Goal: Task Accomplishment & Management: Manage account settings

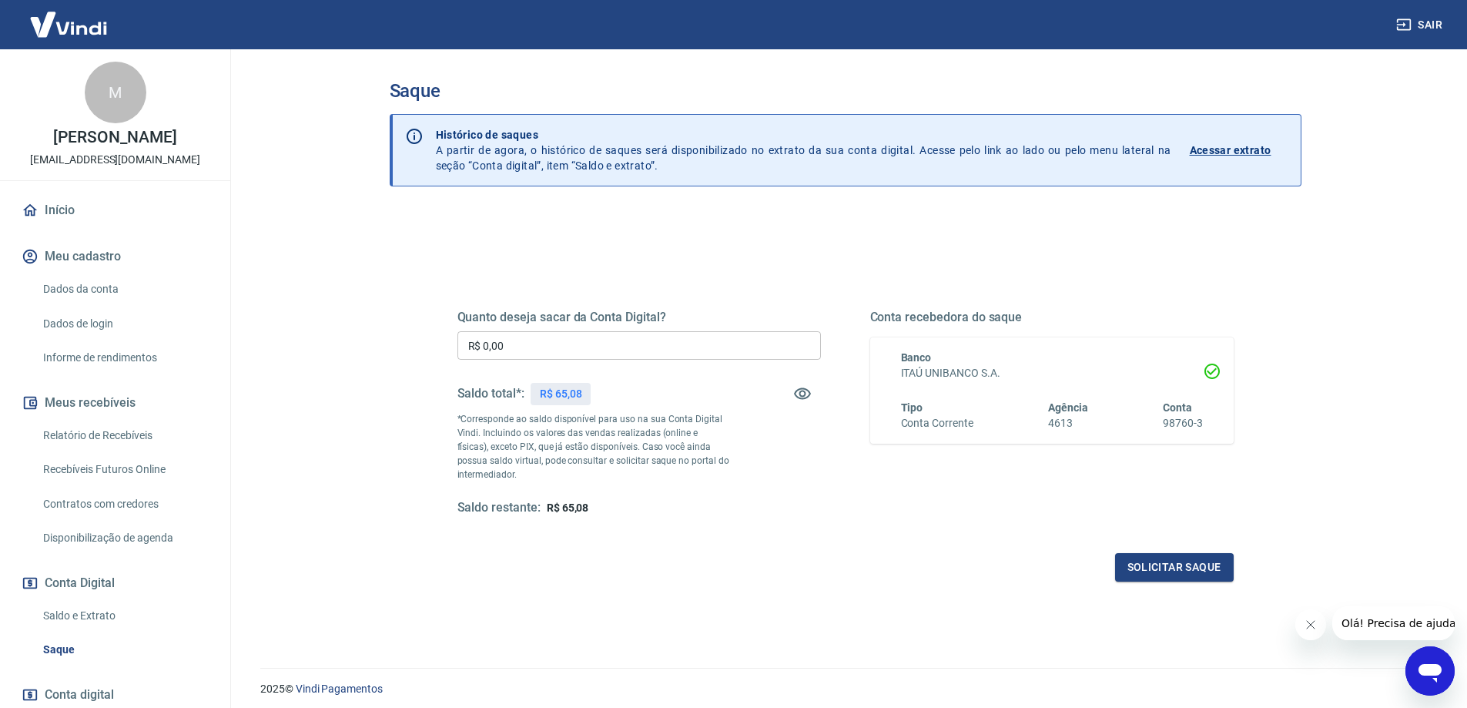
drag, startPoint x: 535, startPoint y: 342, endPoint x: 374, endPoint y: 341, distance: 160.2
click at [375, 341] on div "Saque Histórico de saques A partir de agora, o histórico de saques será disponi…" at bounding box center [845, 349] width 949 height 600
type input "R$ 65,08"
click at [1168, 565] on button "Solicitar saque" at bounding box center [1174, 567] width 119 height 28
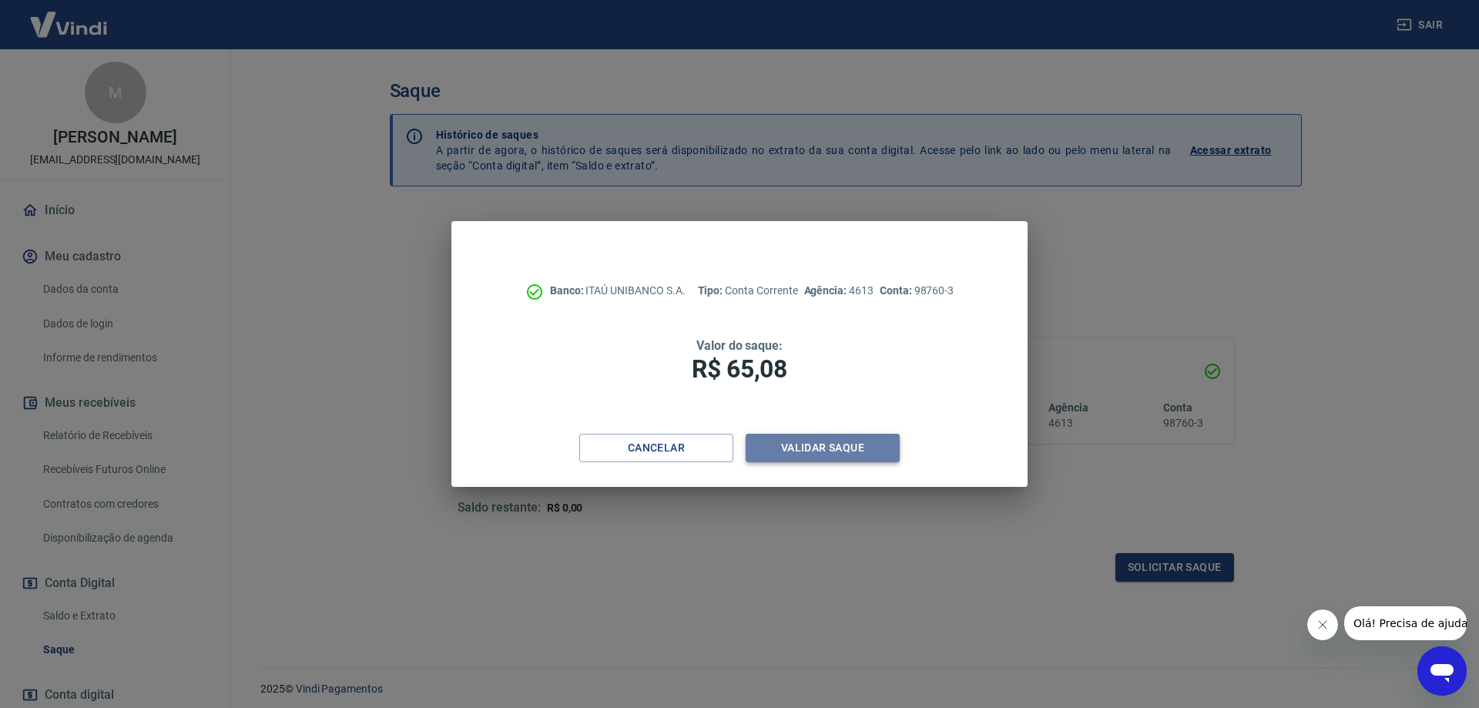
click at [850, 451] on button "Validar saque" at bounding box center [823, 448] width 154 height 28
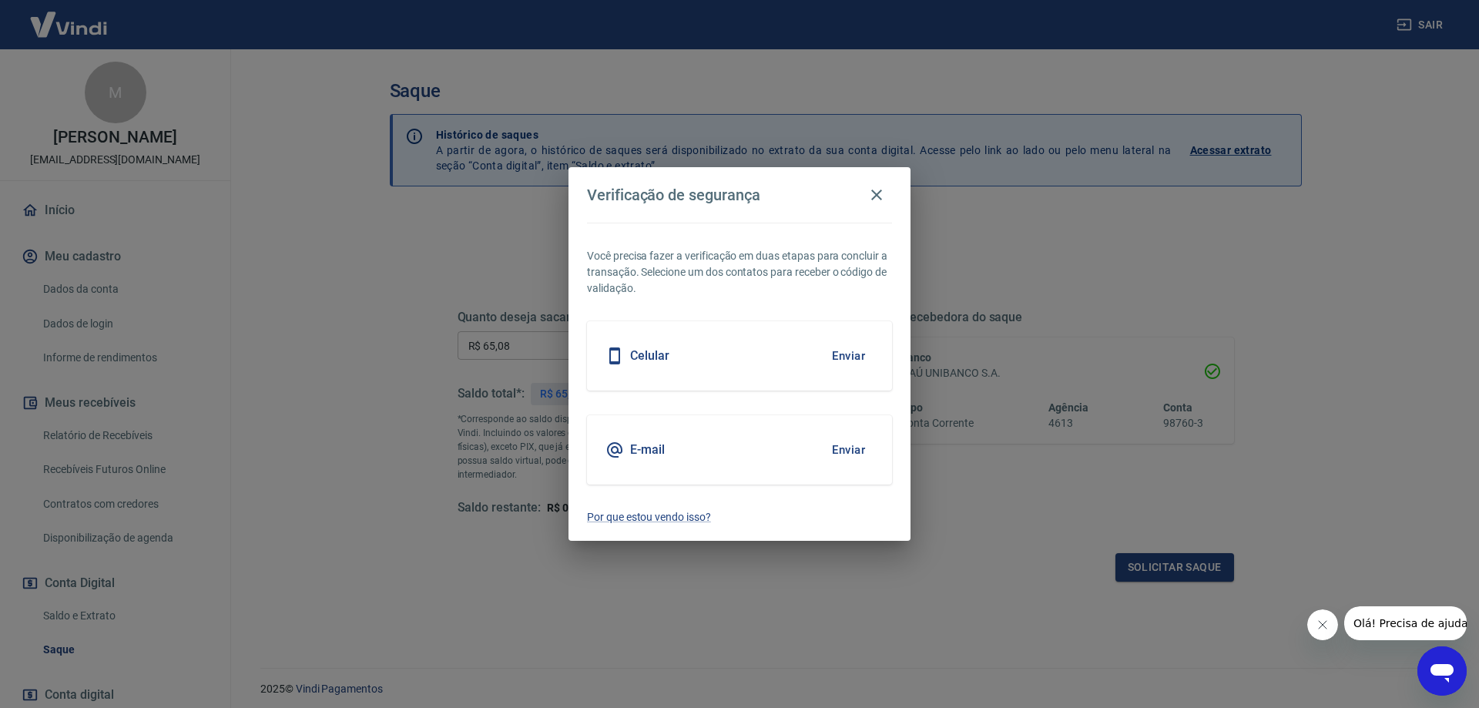
click at [850, 448] on button "Enviar" at bounding box center [848, 450] width 50 height 32
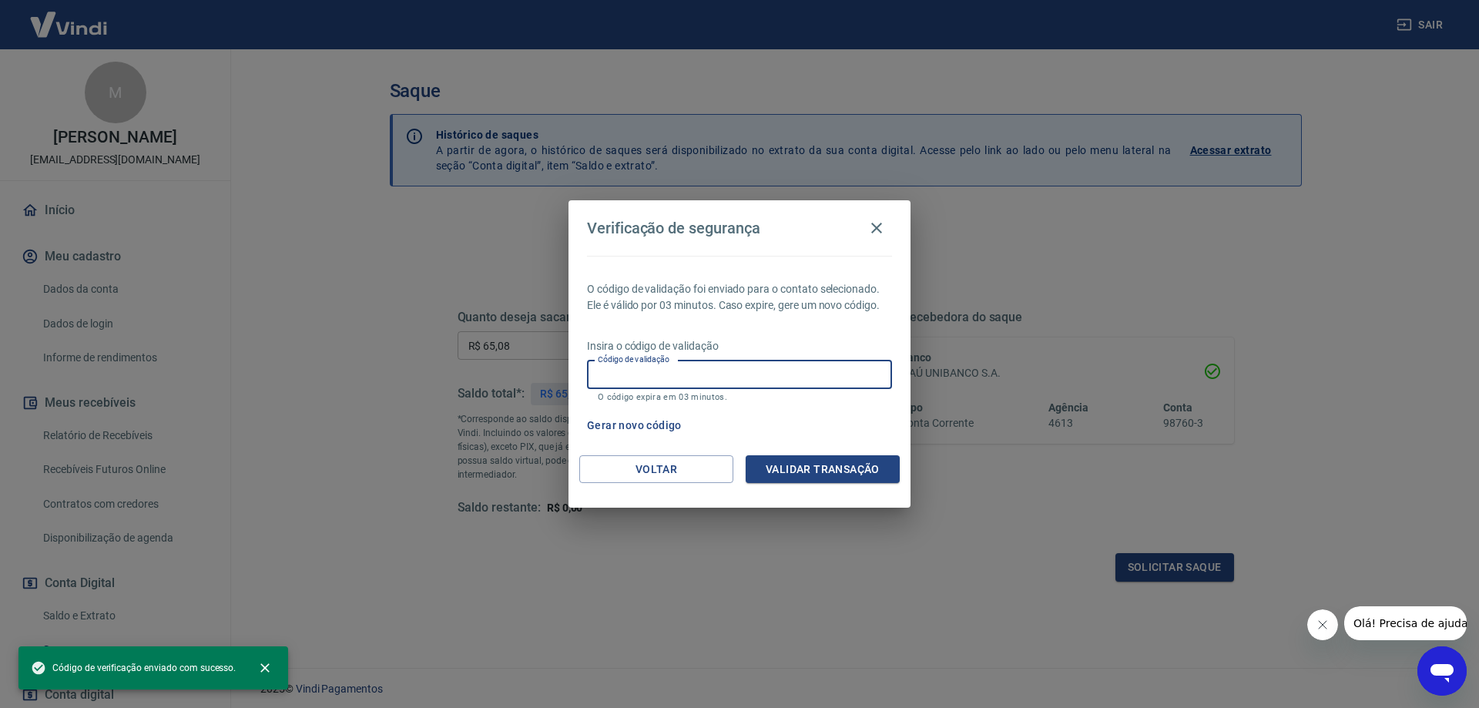
click at [702, 370] on input "Código de validação" at bounding box center [739, 374] width 305 height 28
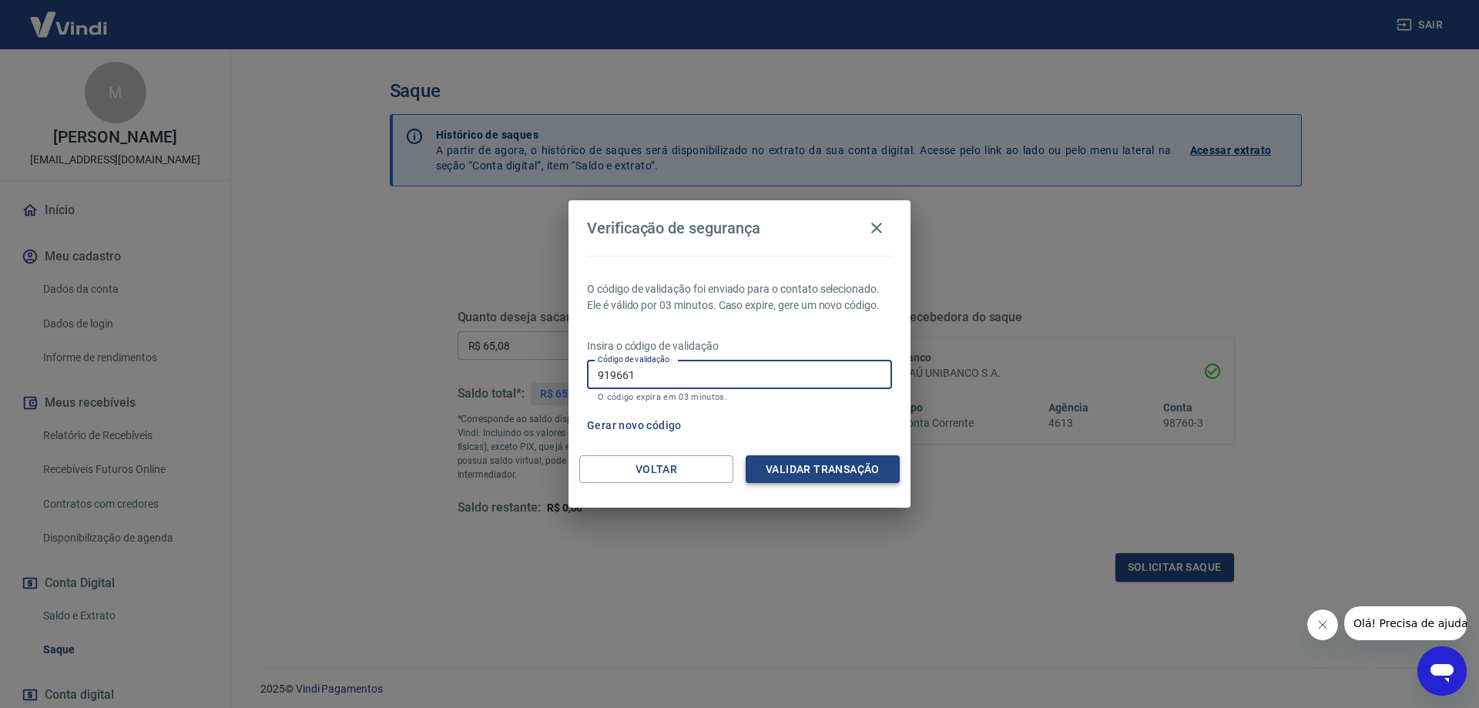
type input "919661"
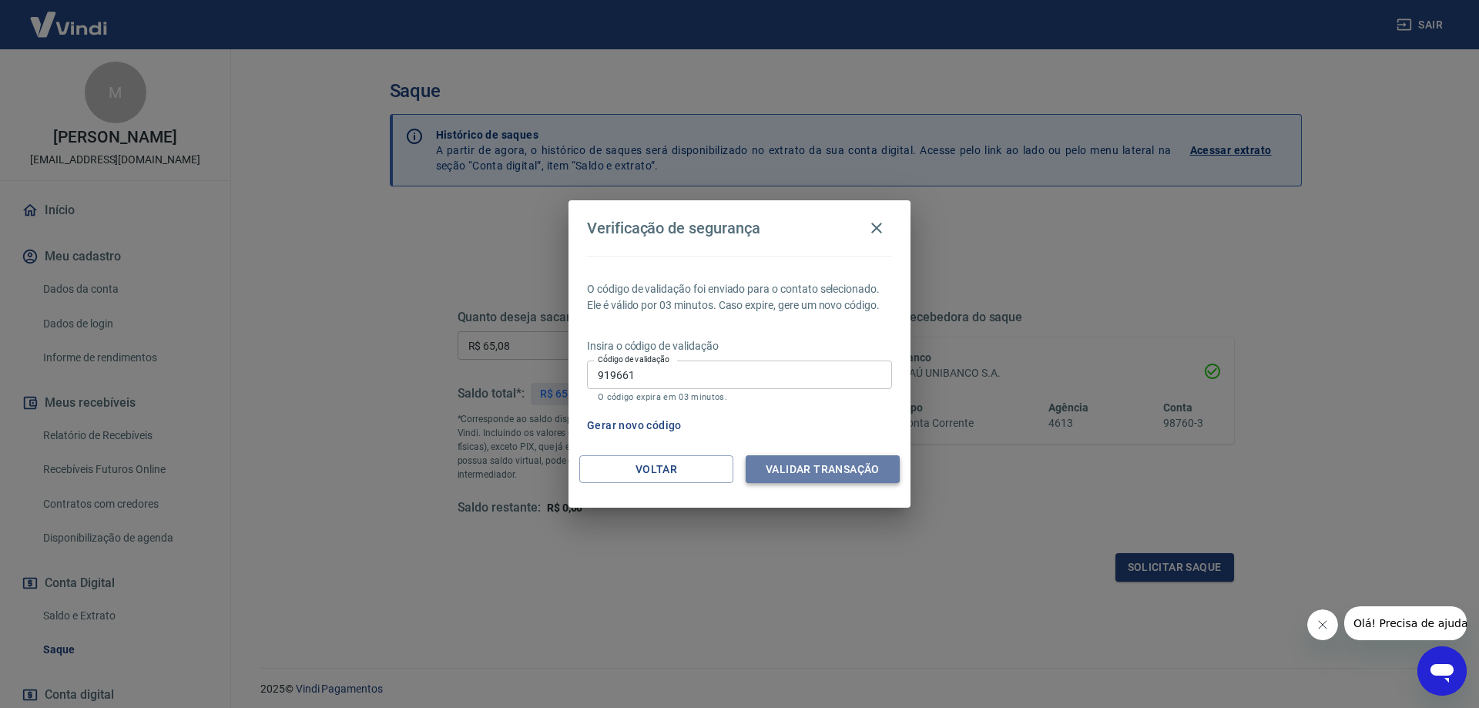
click at [810, 464] on button "Validar transação" at bounding box center [823, 469] width 154 height 28
